Goal: Information Seeking & Learning: Learn about a topic

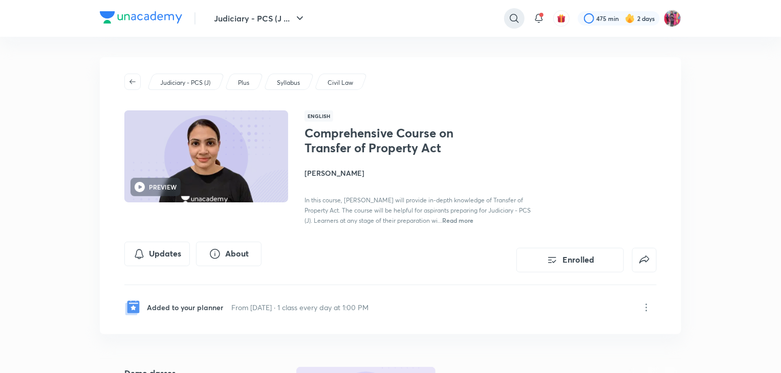
click at [509, 23] on icon at bounding box center [514, 18] width 12 height 12
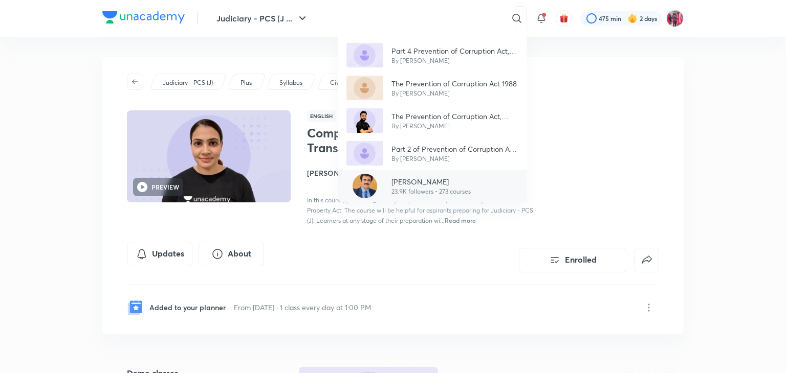
click at [423, 183] on p "[PERSON_NAME]" at bounding box center [430, 181] width 79 height 11
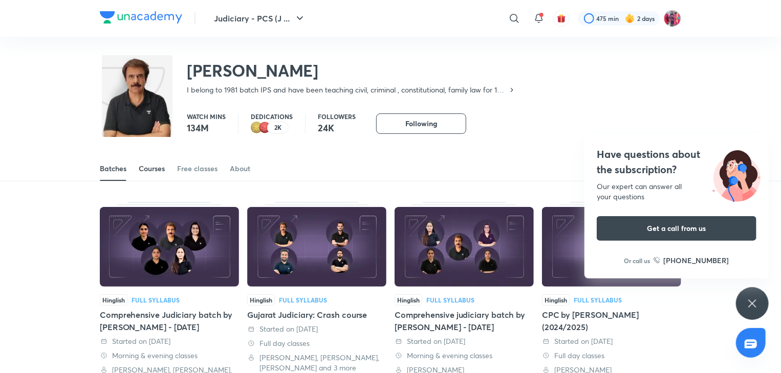
click at [148, 164] on div "Courses" at bounding box center [152, 169] width 26 height 10
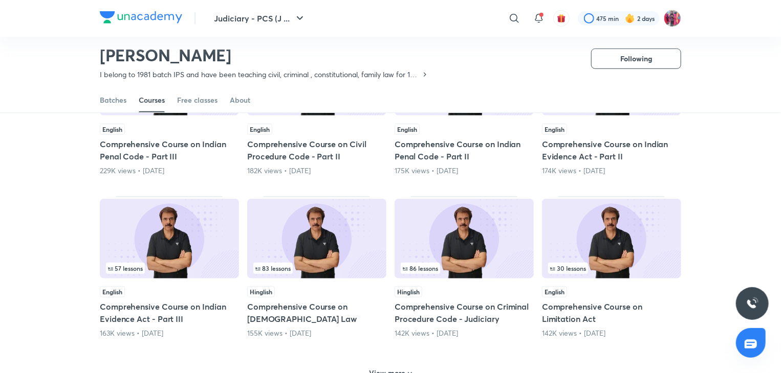
scroll to position [351, 0]
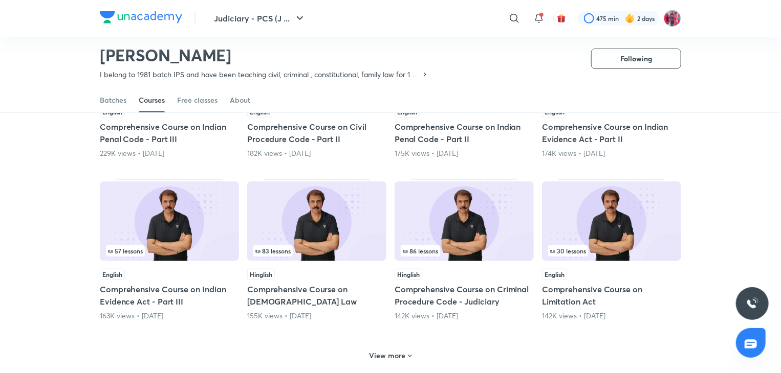
click at [570, 295] on h5 "Comprehensive Course on Limitation Act" at bounding box center [611, 295] width 139 height 25
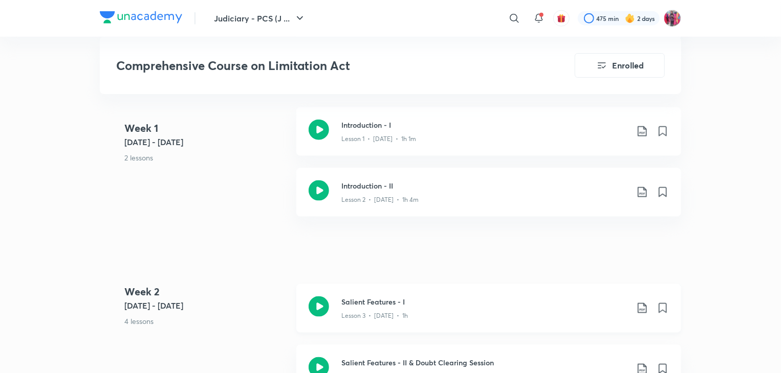
scroll to position [716, 0]
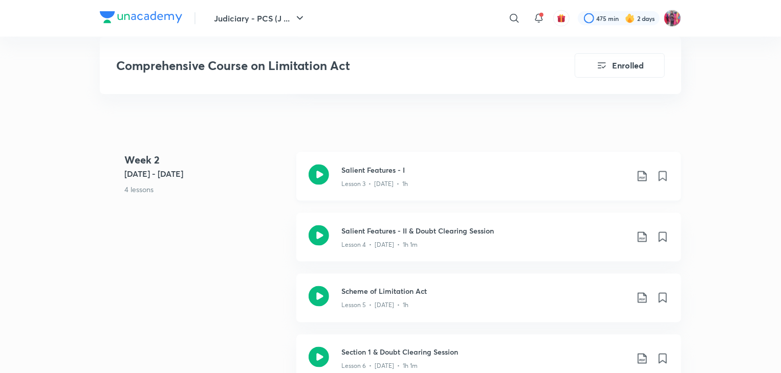
click at [315, 183] on icon at bounding box center [318, 175] width 20 height 20
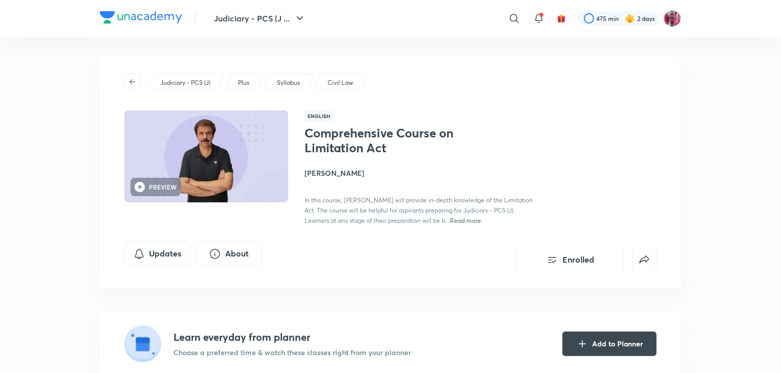
click at [334, 173] on h4 "[PERSON_NAME]" at bounding box center [418, 173] width 229 height 11
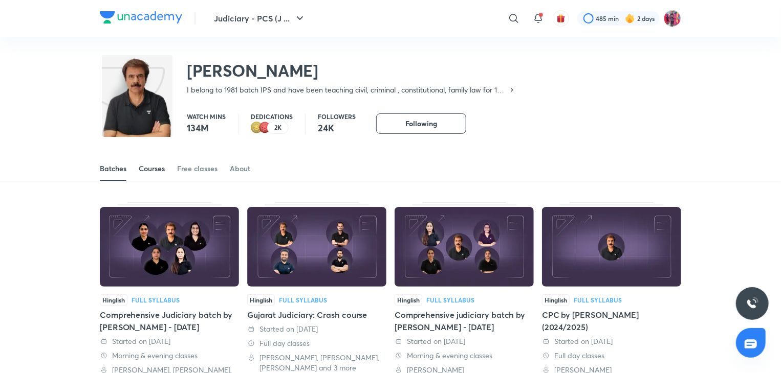
click at [153, 164] on div "Courses" at bounding box center [152, 169] width 26 height 10
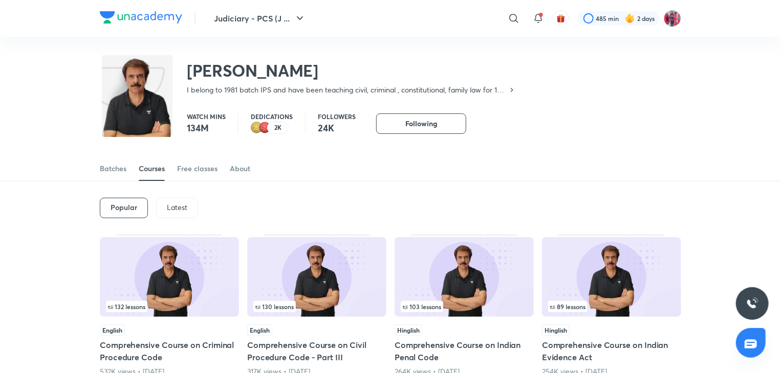
click at [180, 210] on p "Latest" at bounding box center [177, 208] width 20 height 8
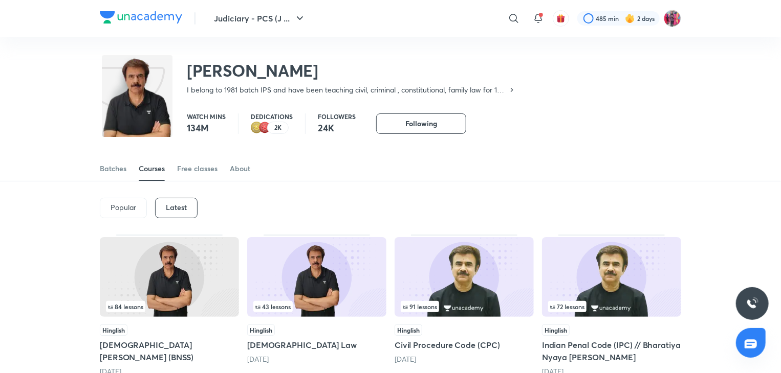
click at [153, 281] on img at bounding box center [169, 277] width 139 height 80
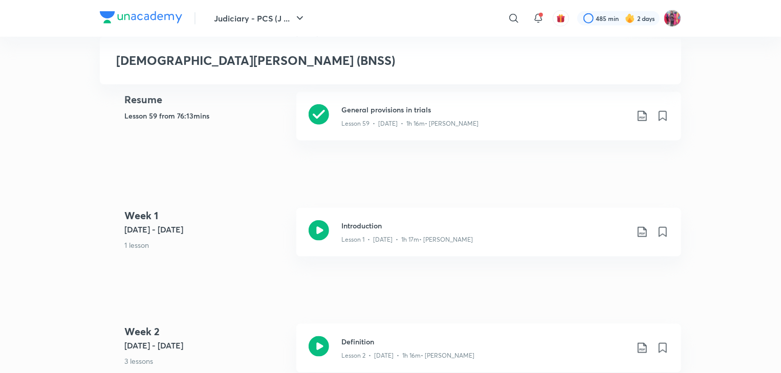
scroll to position [512, 0]
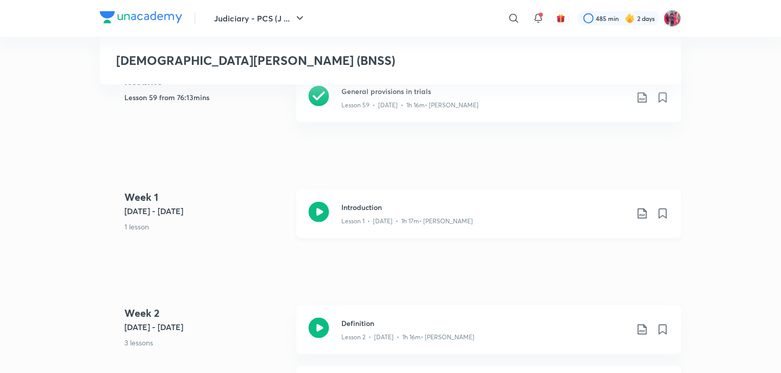
click at [319, 203] on icon at bounding box center [318, 212] width 20 height 20
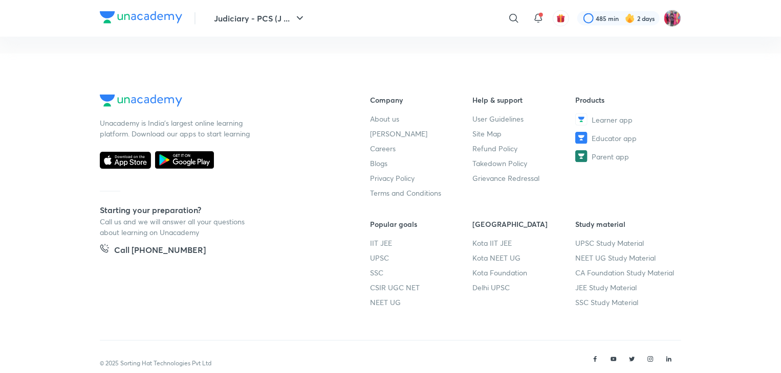
scroll to position [614, 0]
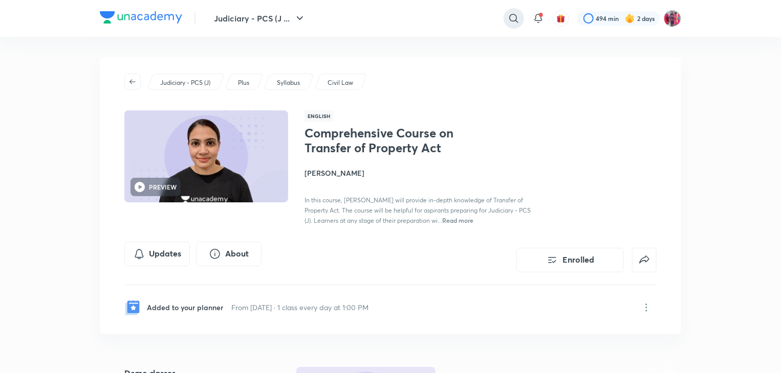
click at [507, 21] on icon at bounding box center [513, 18] width 12 height 12
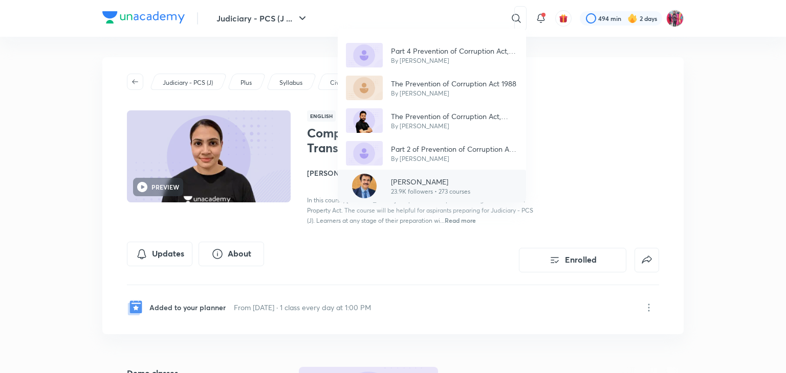
click at [415, 193] on p "23.9K followers • 273 courses" at bounding box center [430, 191] width 79 height 9
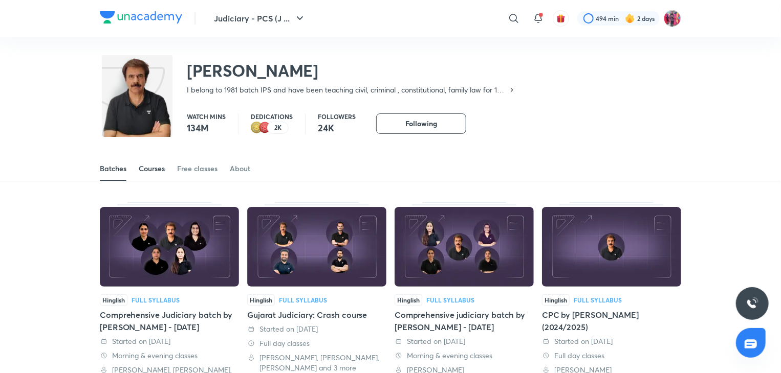
click at [151, 170] on div "Courses" at bounding box center [152, 169] width 26 height 10
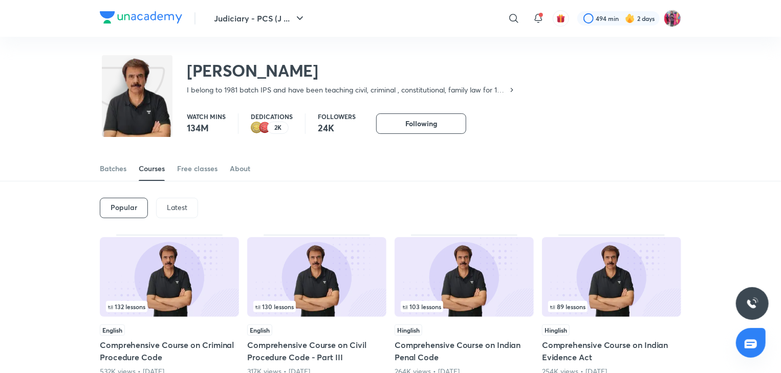
click at [174, 208] on p "Latest" at bounding box center [177, 208] width 20 height 8
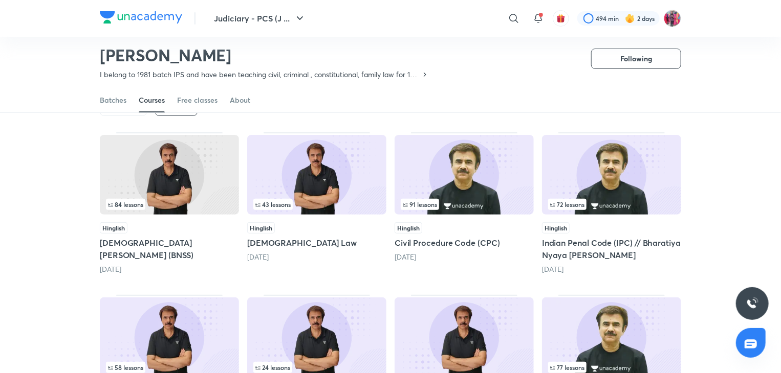
scroll to position [95, 0]
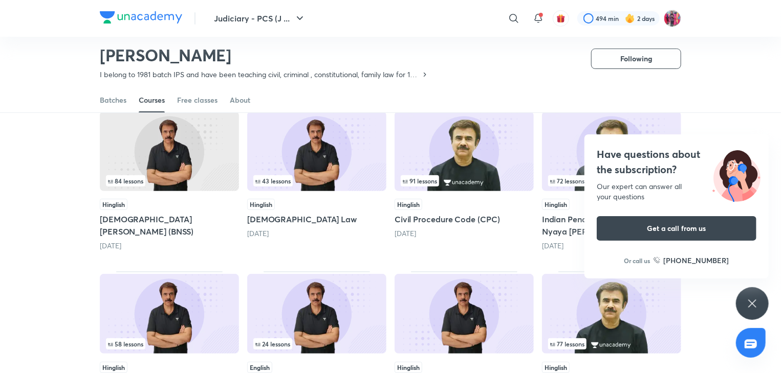
click at [757, 306] on icon at bounding box center [752, 304] width 12 height 12
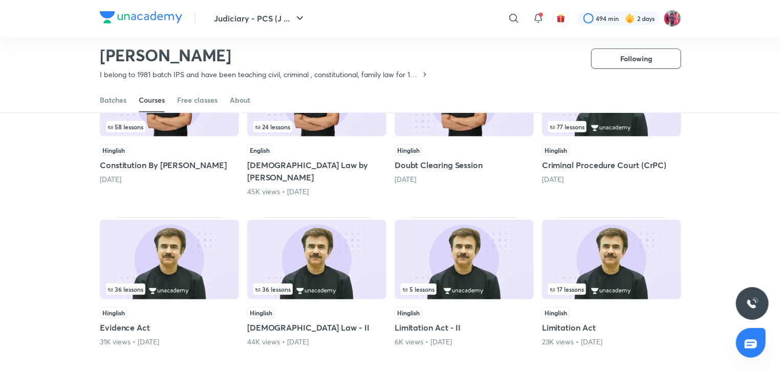
scroll to position [351, 0]
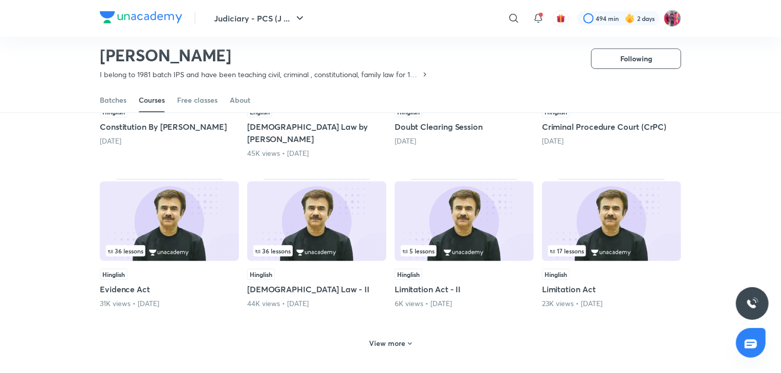
click at [399, 336] on div "View more" at bounding box center [390, 344] width 51 height 16
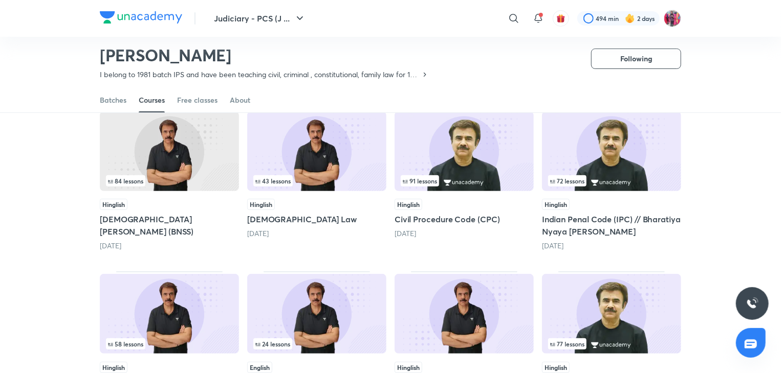
scroll to position [0, 0]
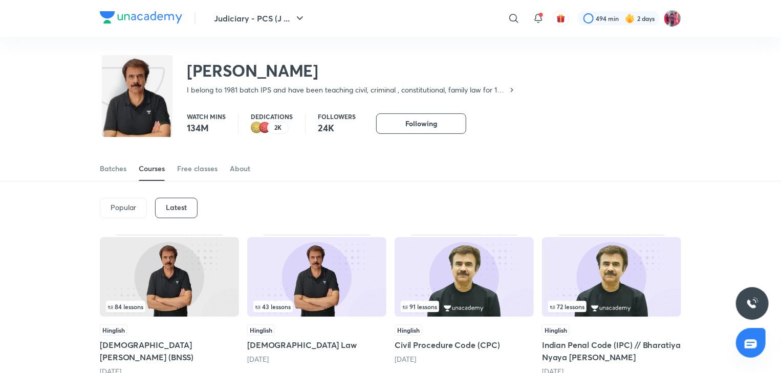
click at [132, 211] on p "Popular" at bounding box center [123, 208] width 26 height 8
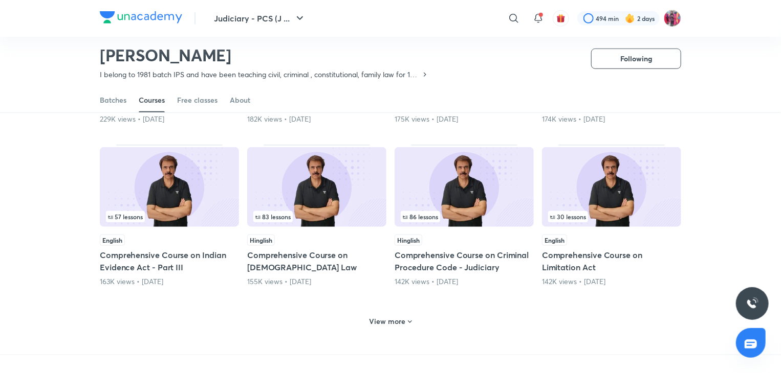
scroll to position [402, 0]
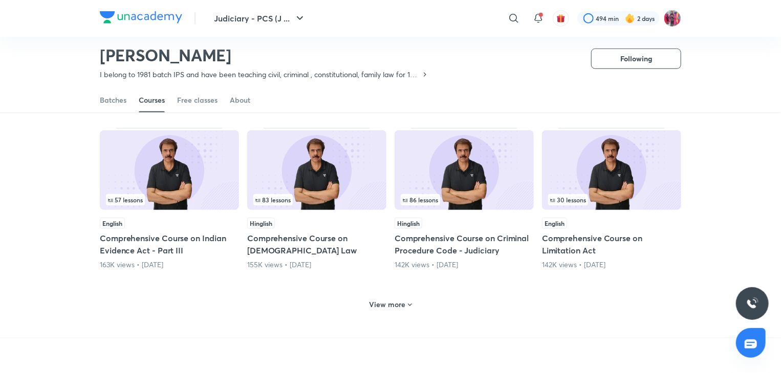
click at [378, 308] on h6 "View more" at bounding box center [387, 305] width 36 height 10
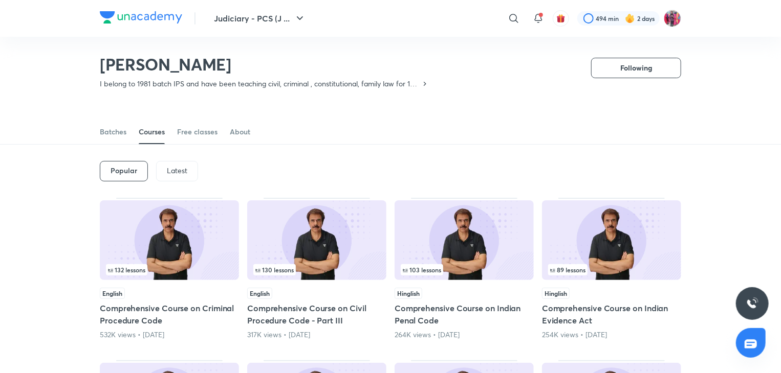
scroll to position [0, 0]
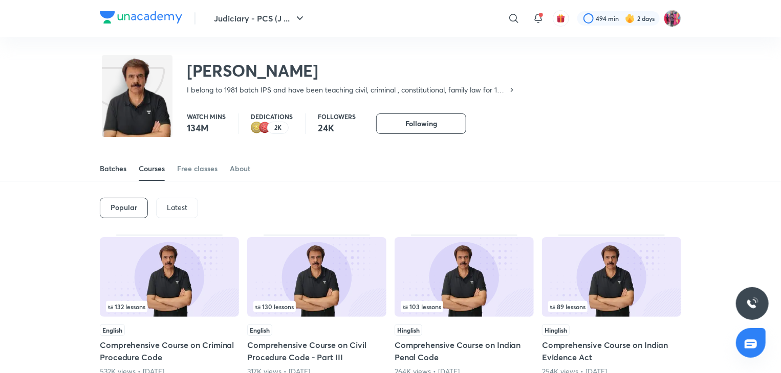
click at [110, 174] on link "Batches" at bounding box center [113, 169] width 27 height 25
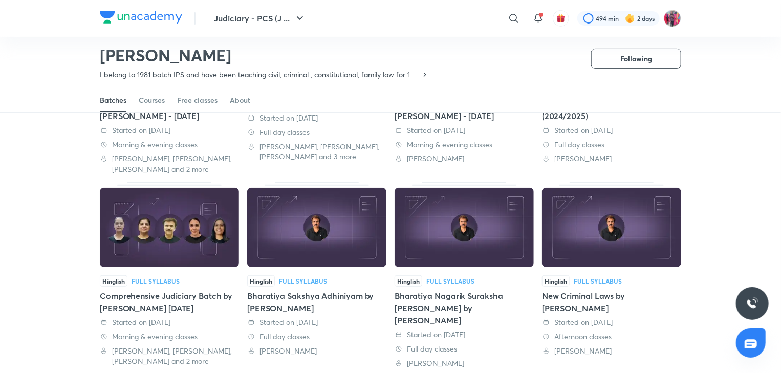
scroll to position [197, 0]
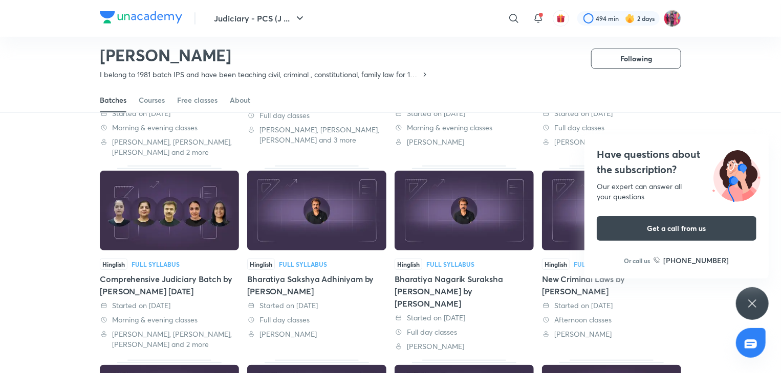
click at [274, 286] on div "Bharatiya Sakshya Adhiniyam by [PERSON_NAME]" at bounding box center [316, 285] width 139 height 25
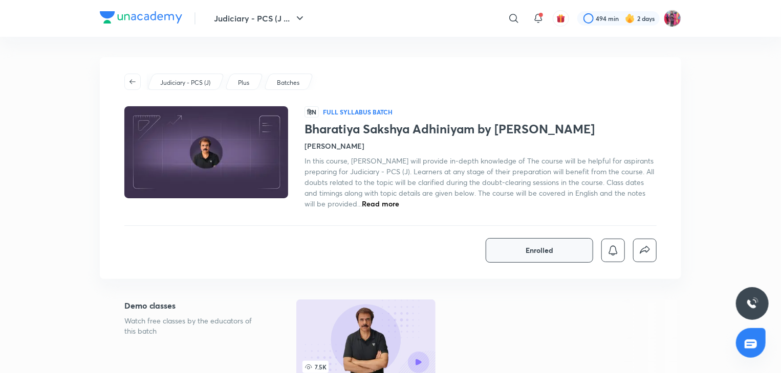
click at [528, 256] on button "Enrolled" at bounding box center [538, 250] width 107 height 25
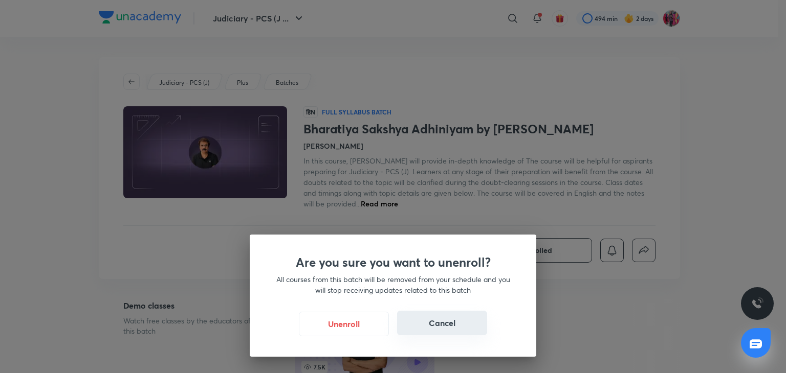
click at [452, 326] on button "Cancel" at bounding box center [442, 323] width 90 height 25
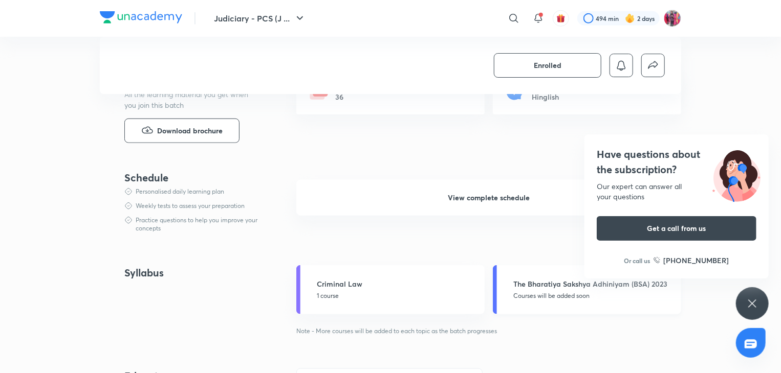
scroll to position [409, 0]
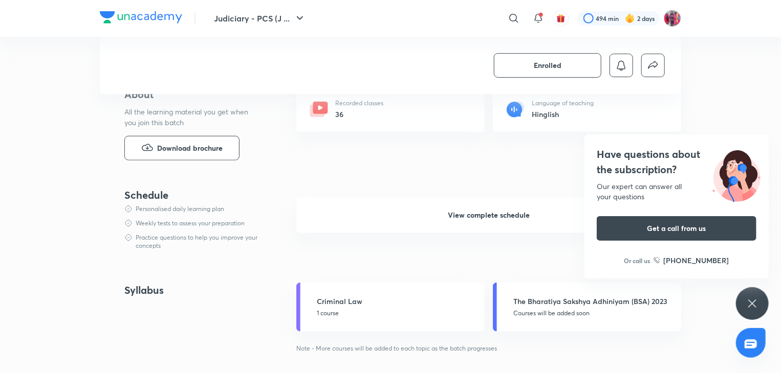
click at [751, 307] on icon at bounding box center [752, 304] width 12 height 12
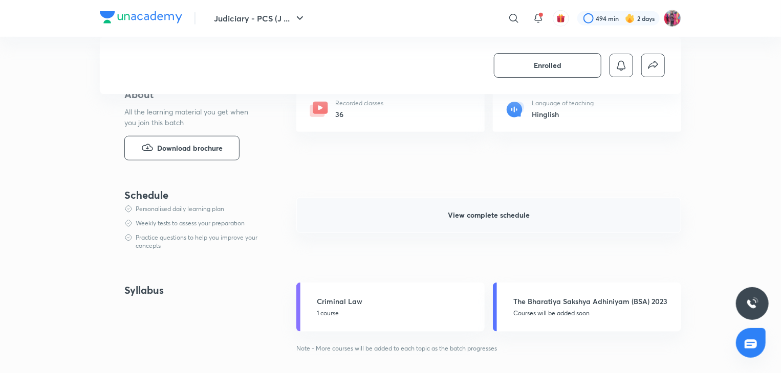
click at [469, 213] on span "View complete schedule" at bounding box center [489, 215] width 82 height 10
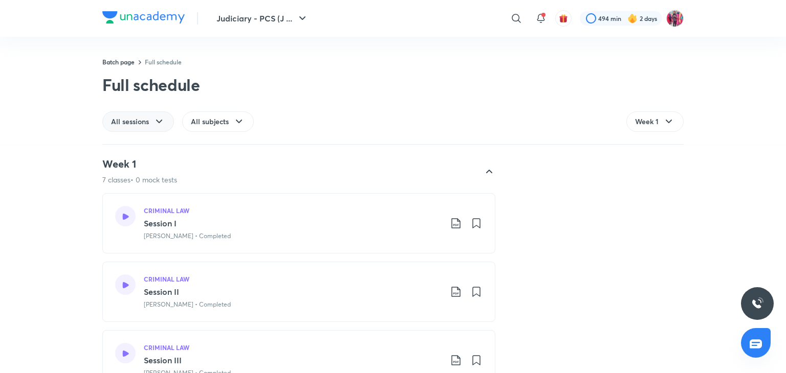
click at [152, 122] on div "All sessions" at bounding box center [138, 122] width 72 height 20
click at [198, 121] on span "All subjects" at bounding box center [210, 122] width 38 height 10
click at [232, 171] on span "The Bharatiya Sakshya Adhiniyam (BSA) 2023" at bounding box center [264, 169] width 147 height 10
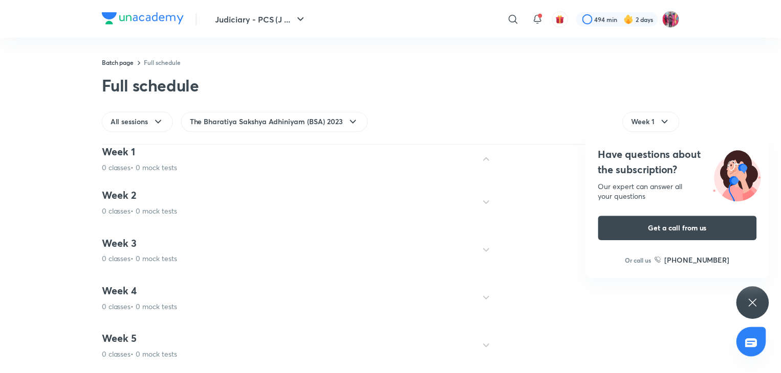
scroll to position [256, 0]
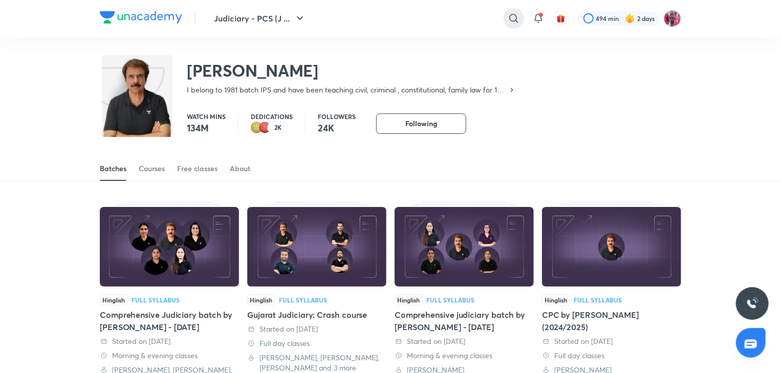
click at [514, 23] on icon at bounding box center [513, 18] width 12 height 12
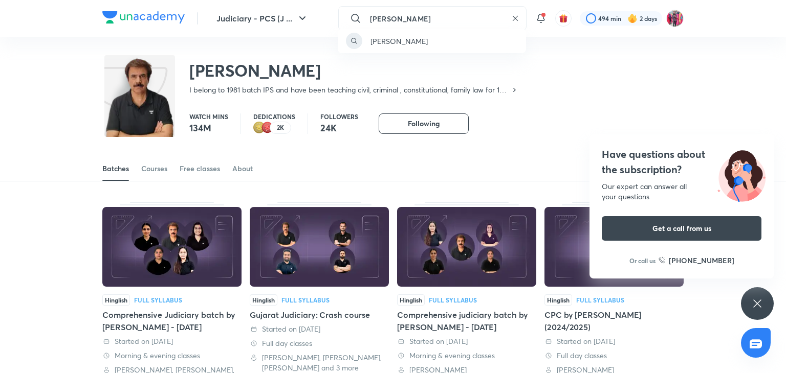
type input "[PERSON_NAME]"
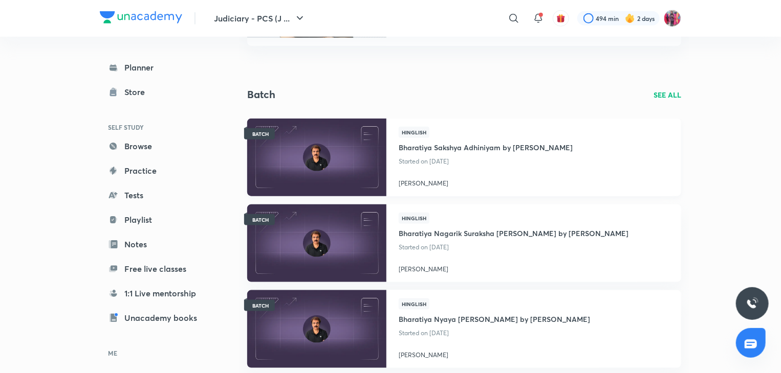
scroll to position [563, 0]
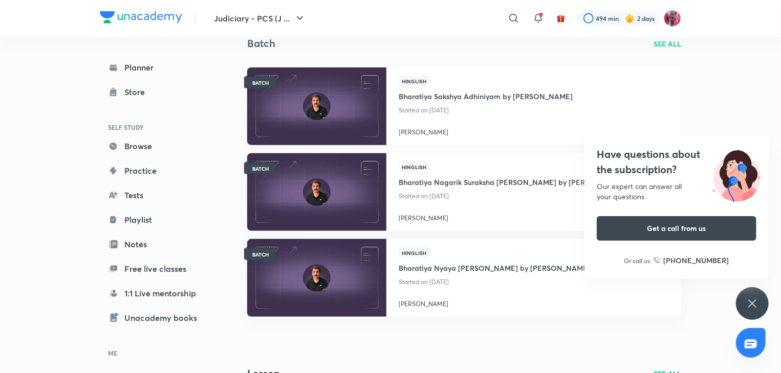
click at [438, 98] on h4 "Bharatiya Sakshya Adhiniyam by [PERSON_NAME]" at bounding box center [486, 95] width 174 height 17
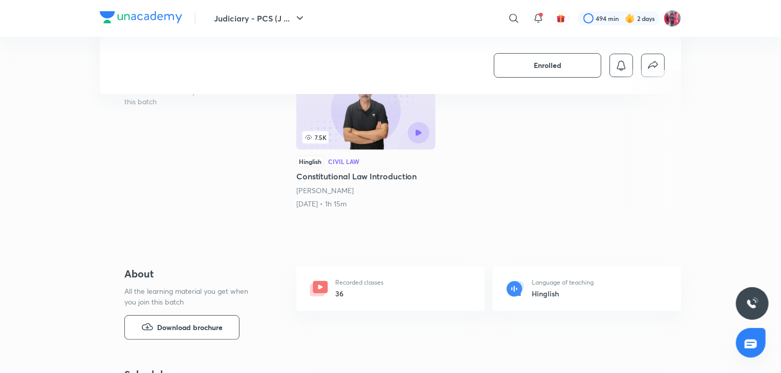
scroll to position [307, 0]
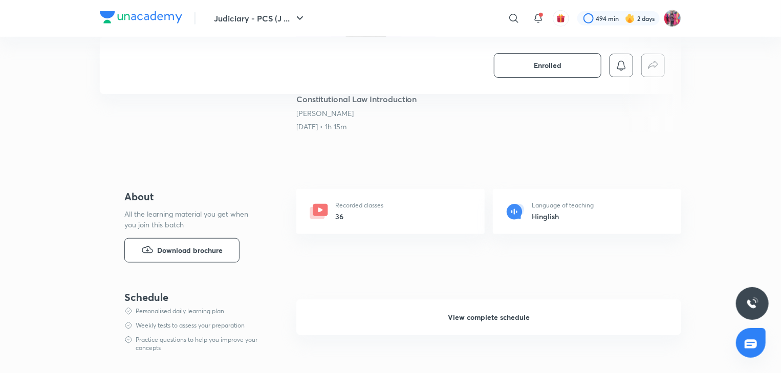
click at [326, 213] on icon at bounding box center [320, 210] width 15 height 12
click at [491, 318] on span "View complete schedule" at bounding box center [489, 318] width 82 height 10
